Goal: Information Seeking & Learning: Learn about a topic

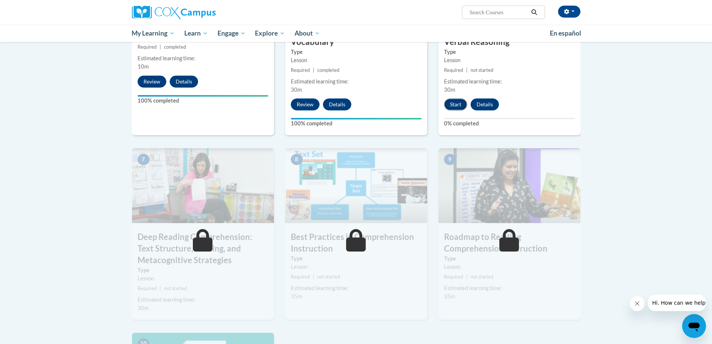
click at [456, 105] on button "Start" at bounding box center [455, 104] width 23 height 12
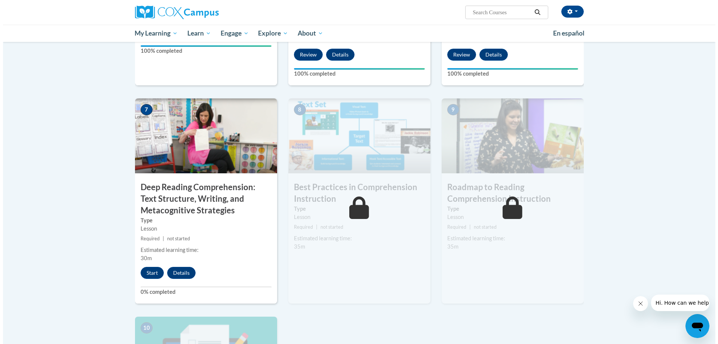
scroll to position [523, 0]
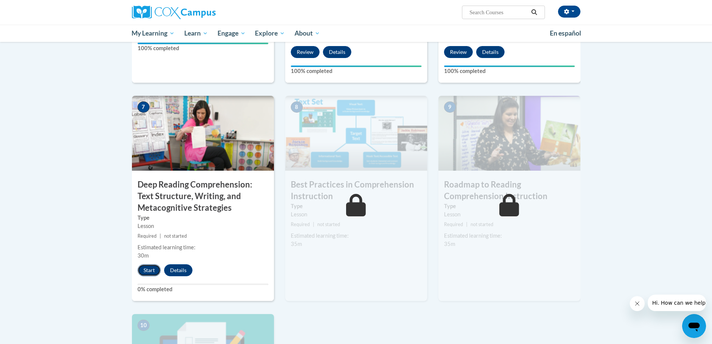
click at [145, 268] on button "Start" at bounding box center [149, 270] width 23 height 12
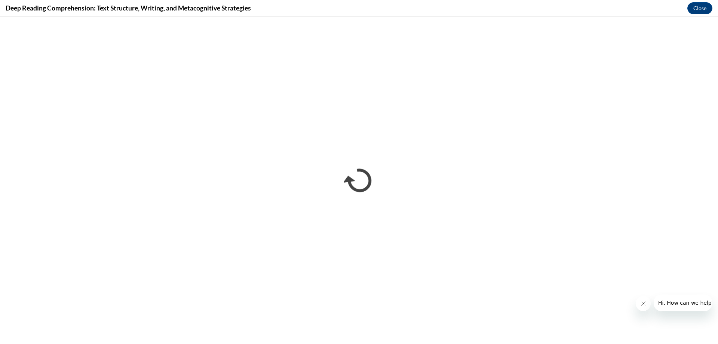
scroll to position [0, 0]
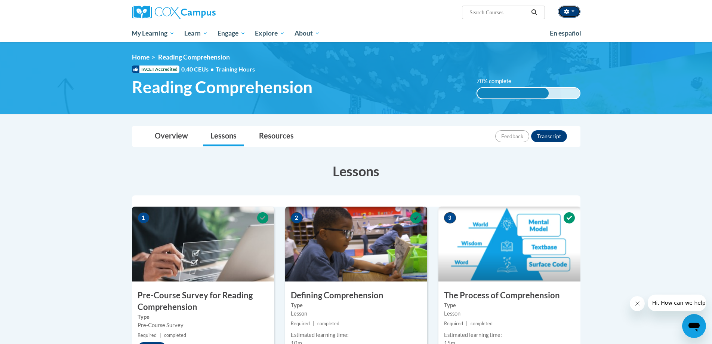
click at [569, 8] on button "button" at bounding box center [569, 12] width 22 height 12
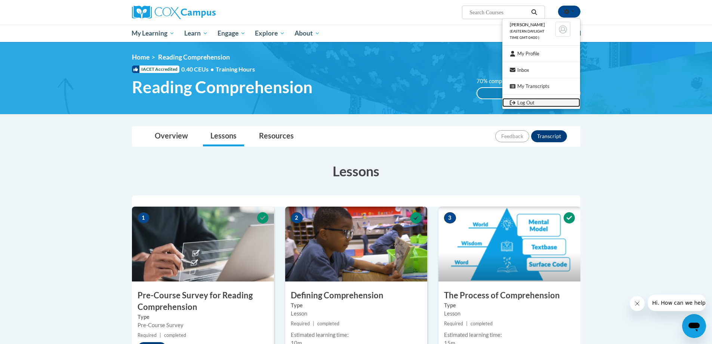
click at [519, 102] on link "Log Out" at bounding box center [541, 102] width 78 height 9
